Goal: Transaction & Acquisition: Purchase product/service

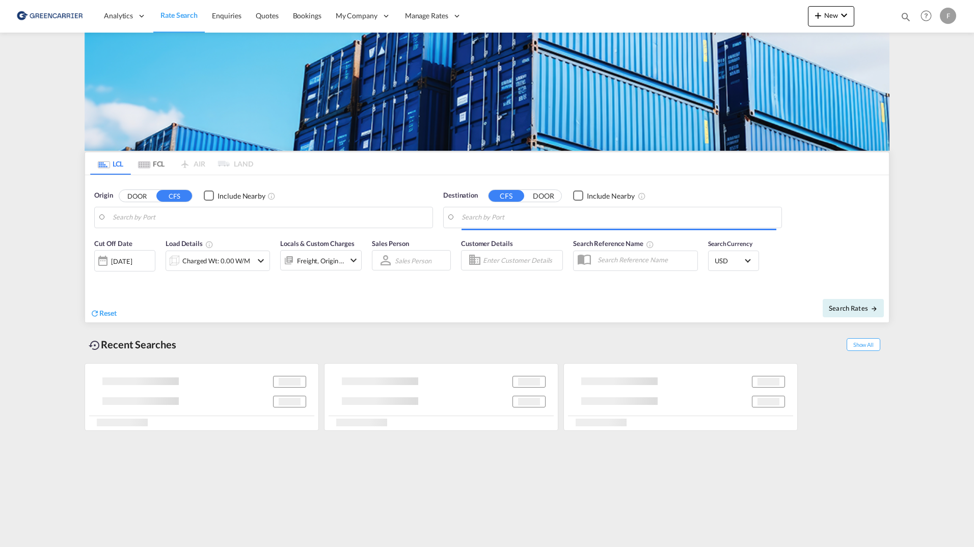
type input "[GEOGRAPHIC_DATA], [GEOGRAPHIC_DATA]"
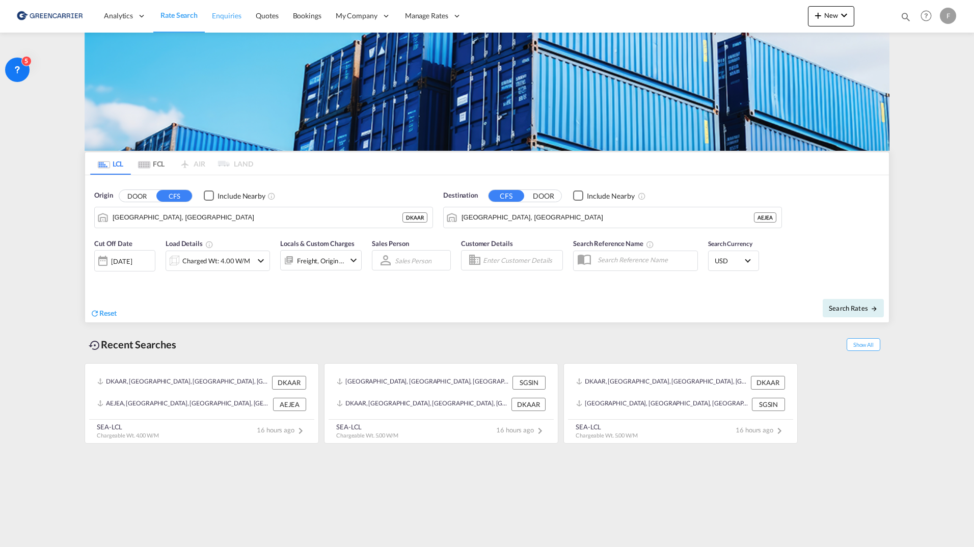
click at [234, 7] on link "Enquiries" at bounding box center [227, 15] width 44 height 33
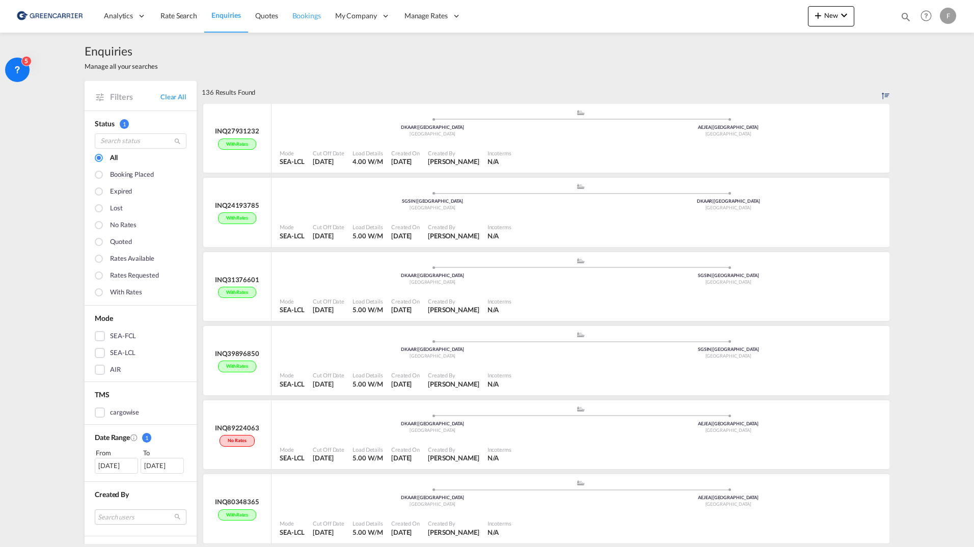
click at [303, 10] on link "Bookings" at bounding box center [306, 15] width 43 height 33
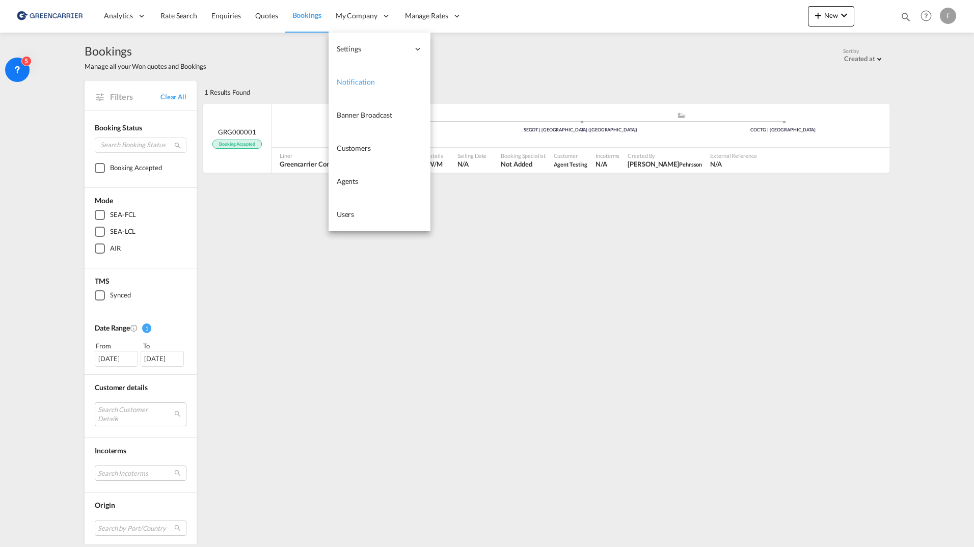
click at [360, 79] on span "Notification" at bounding box center [356, 81] width 38 height 9
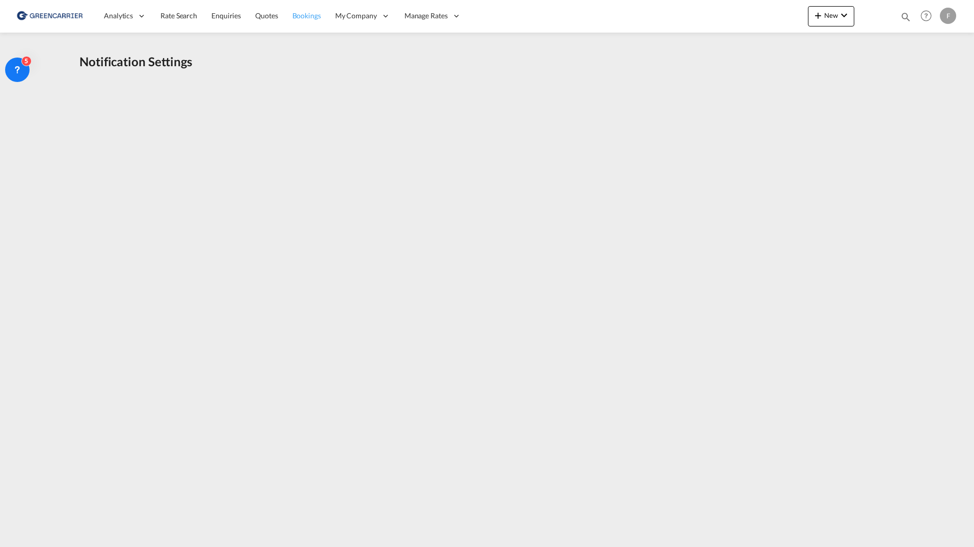
click at [305, 18] on span "Bookings" at bounding box center [306, 15] width 29 height 9
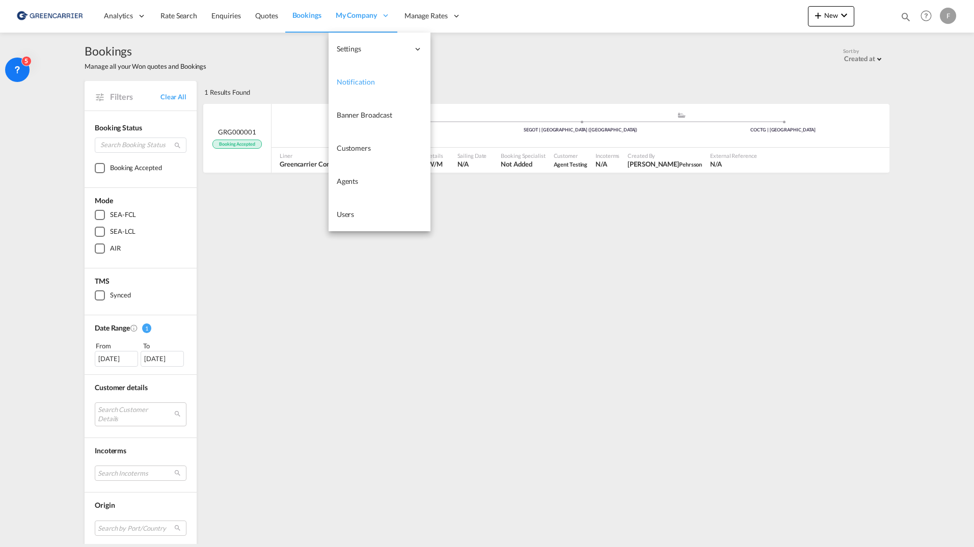
click at [355, 80] on span "Notification" at bounding box center [356, 81] width 38 height 9
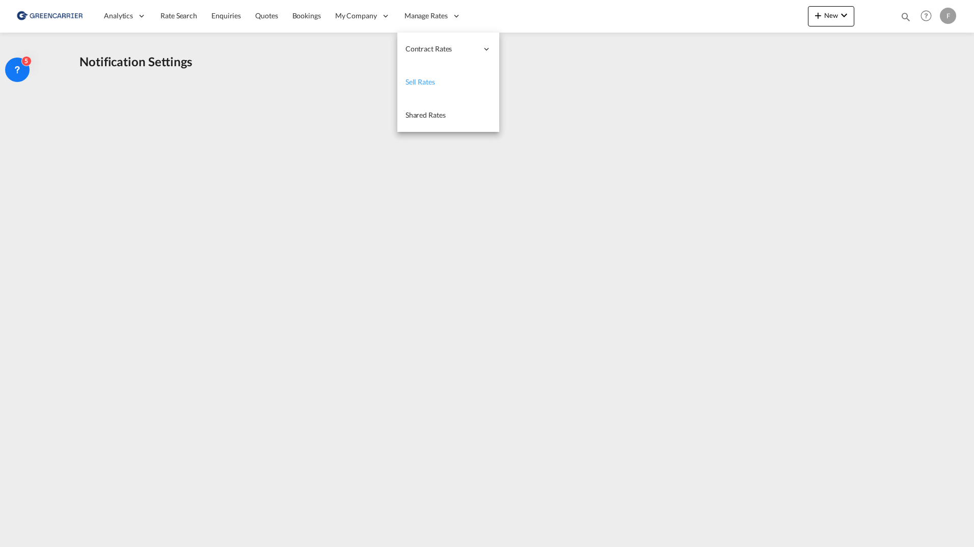
click at [446, 81] on link "Sell Rates" at bounding box center [448, 82] width 102 height 33
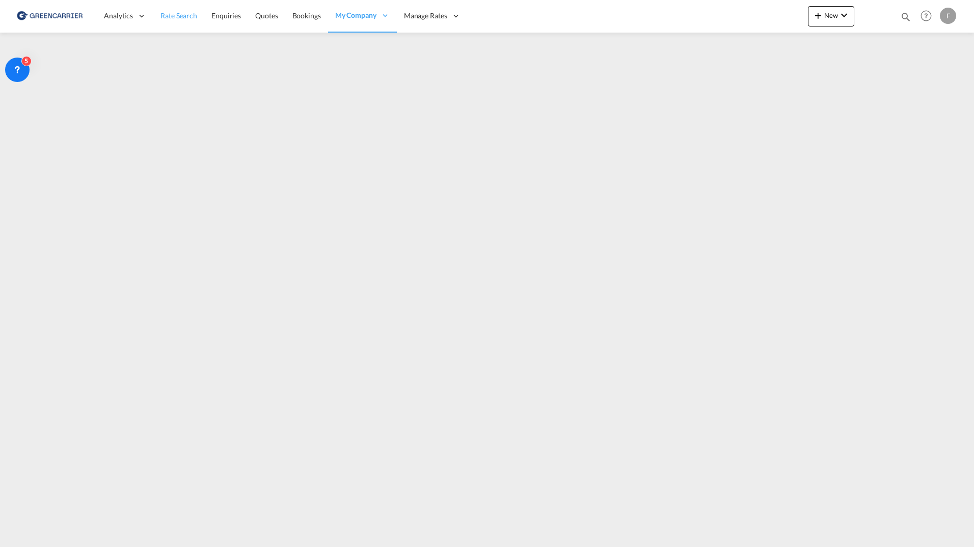
click at [195, 23] on link "Rate Search" at bounding box center [178, 15] width 51 height 33
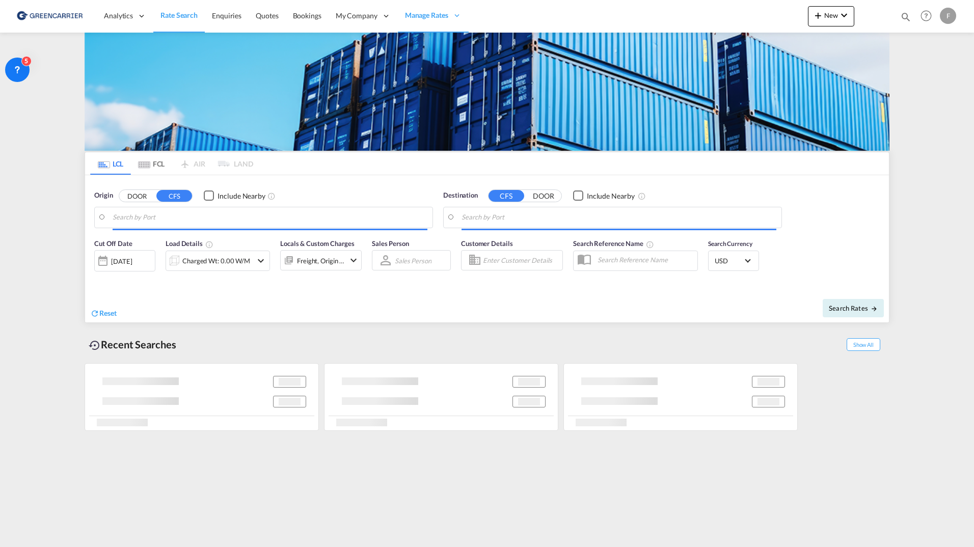
type input "[GEOGRAPHIC_DATA], [GEOGRAPHIC_DATA]"
